Goal: Check status: Check status

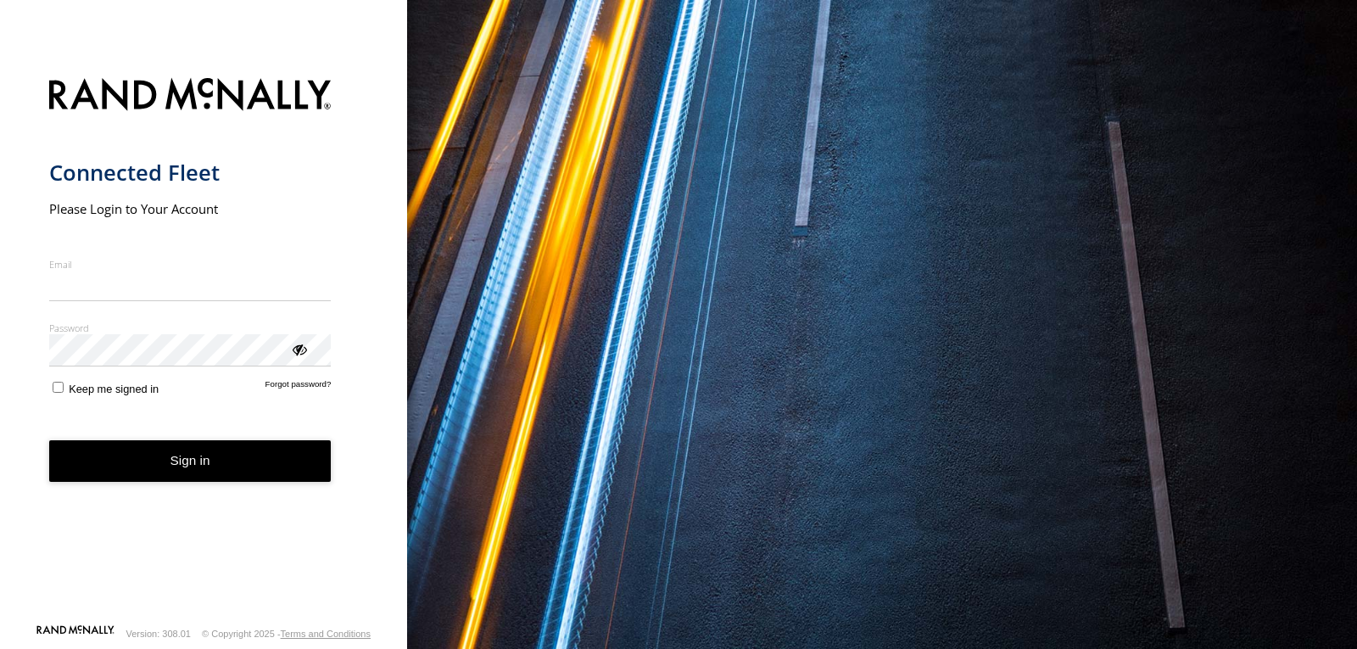
type input "**********"
click at [229, 478] on button "Sign in" at bounding box center [190, 461] width 282 height 42
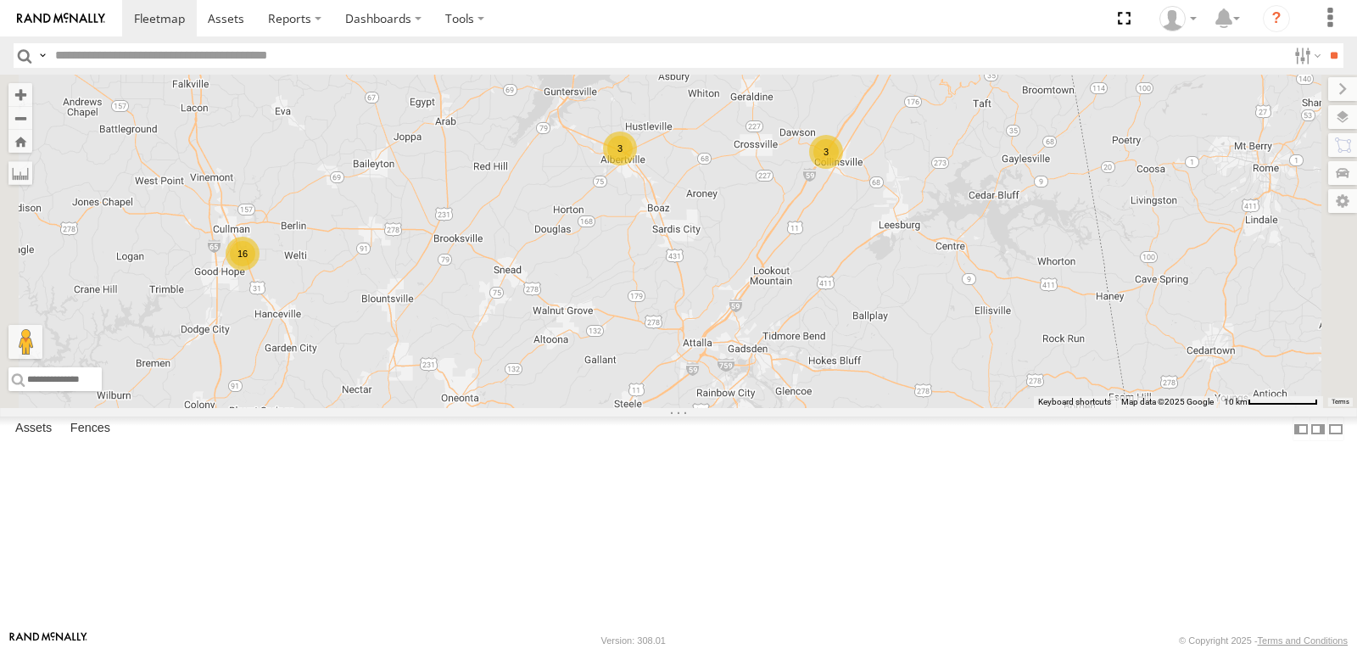
drag, startPoint x: 653, startPoint y: 265, endPoint x: 749, endPoint y: 338, distance: 120.5
click at [744, 339] on div "201 1509 215 1503 226 1502 211 220 1507 207 200 208 16 3 3" at bounding box center [678, 241] width 1357 height 333
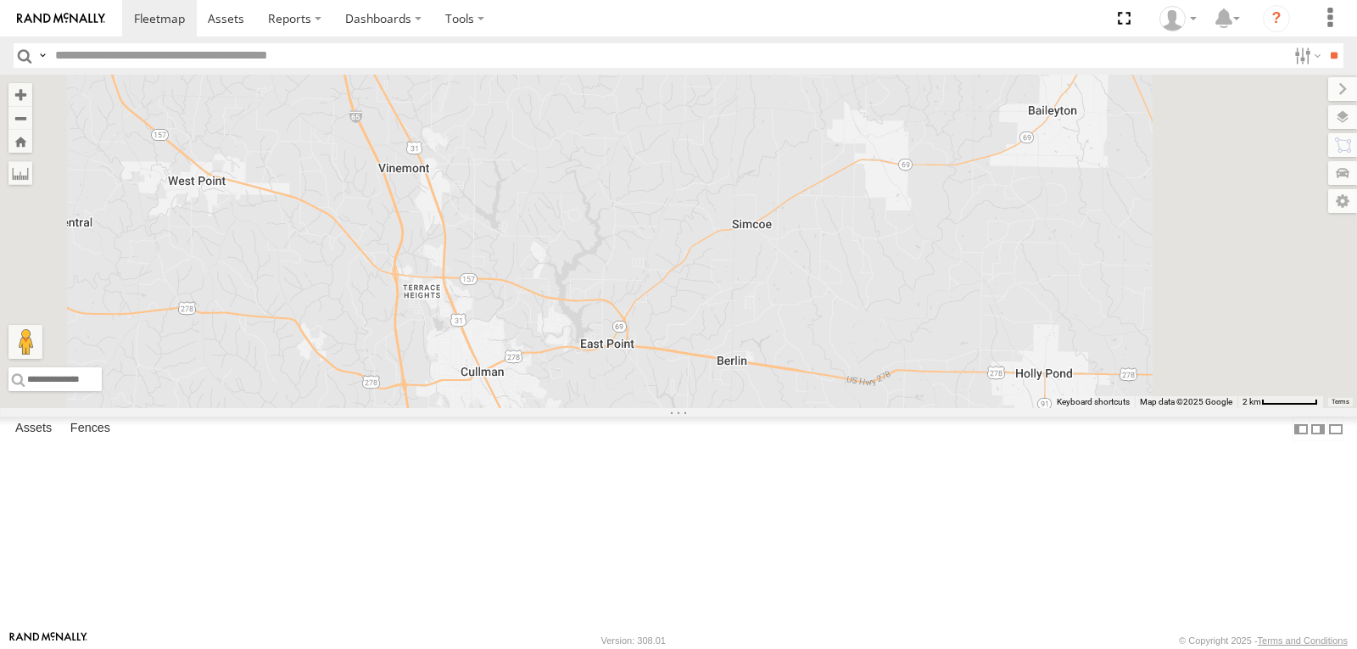
drag, startPoint x: 688, startPoint y: 480, endPoint x: 689, endPoint y: 420, distance: 60.2
click at [690, 408] on div "201 1509 215 1503 226 1502 211 220 1507 207 200 208 16" at bounding box center [678, 241] width 1357 height 333
